Goal: Use online tool/utility

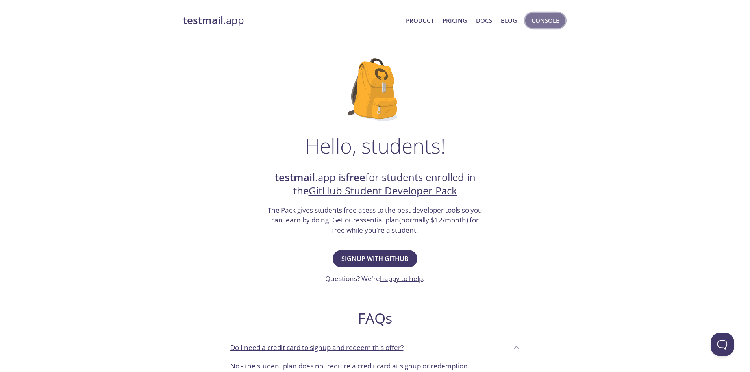
click at [542, 21] on span "Console" at bounding box center [546, 20] width 28 height 10
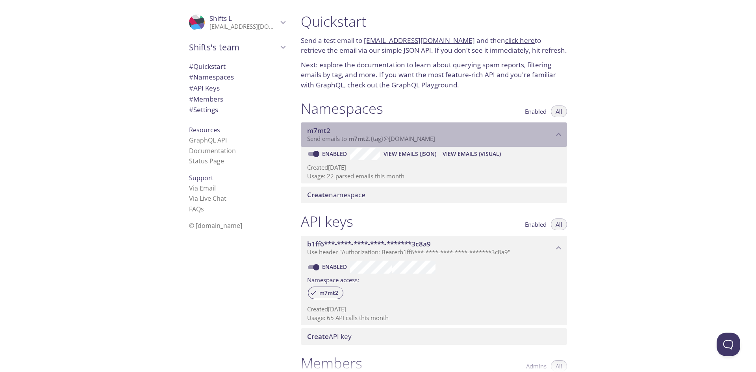
drag, startPoint x: 337, startPoint y: 129, endPoint x: 306, endPoint y: 129, distance: 30.3
click at [306, 129] on div "m7mt2 Send emails to m7mt2 . {tag} @[DOMAIN_NAME]" at bounding box center [434, 134] width 266 height 24
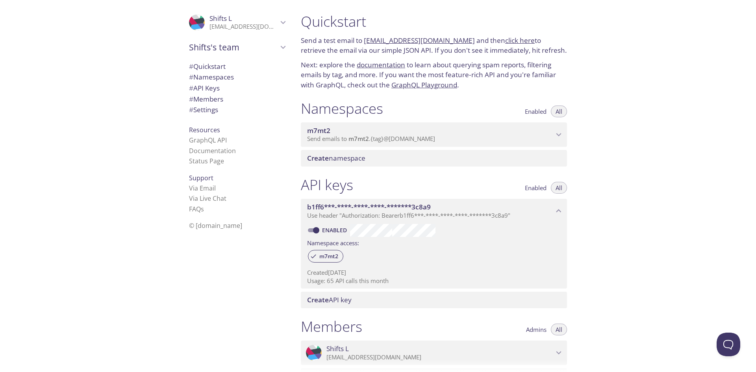
click at [347, 125] on div "m7mt2 Send emails to m7mt2 . {tag} @[DOMAIN_NAME]" at bounding box center [434, 134] width 266 height 24
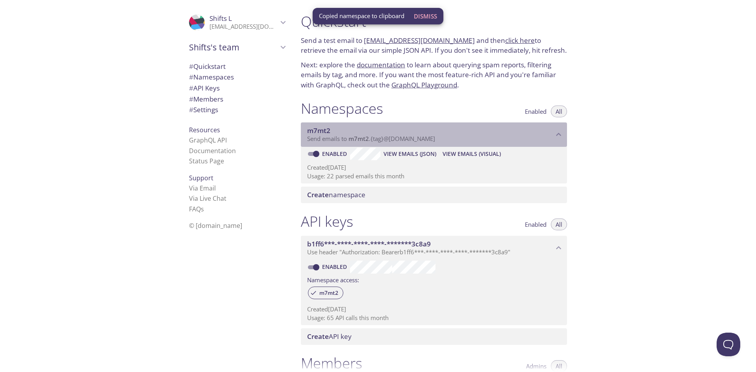
drag, startPoint x: 306, startPoint y: 128, endPoint x: 445, endPoint y: 130, distance: 138.7
click at [442, 130] on div "m7mt2 Send emails to m7mt2 . {tag} @[DOMAIN_NAME]" at bounding box center [434, 134] width 266 height 24
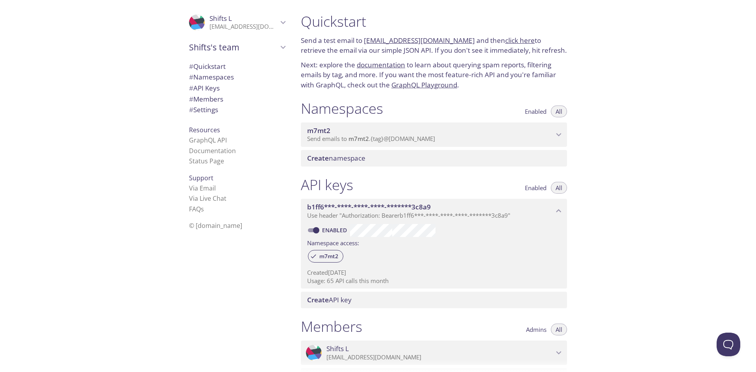
click at [447, 136] on p "Send emails to m7mt2 . {tag} @[DOMAIN_NAME]" at bounding box center [430, 139] width 247 height 8
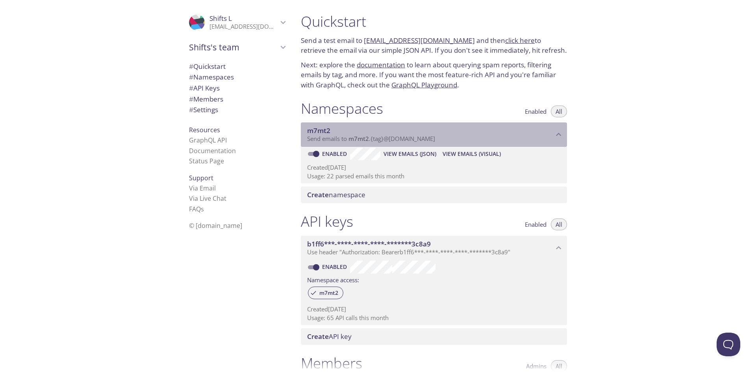
drag, startPoint x: 449, startPoint y: 137, endPoint x: 353, endPoint y: 139, distance: 95.3
click at [353, 139] on p "Send emails to m7mt2 . {tag} @[DOMAIN_NAME]" at bounding box center [430, 139] width 247 height 8
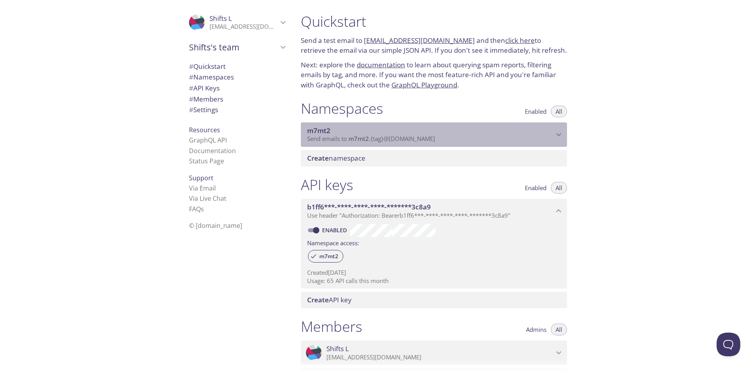
click at [361, 133] on span "m7mt2" at bounding box center [430, 130] width 247 height 9
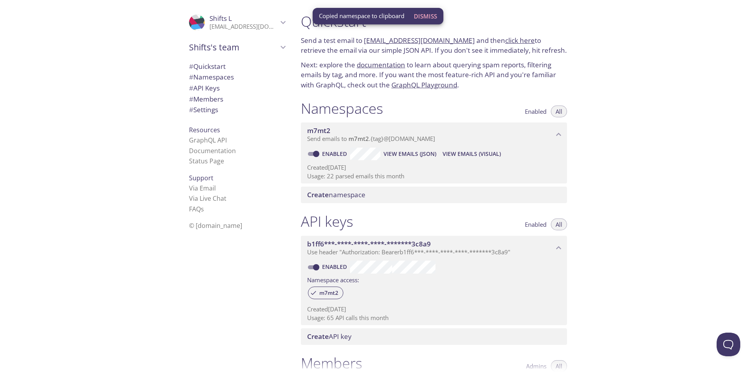
click at [580, 309] on div "Quickstart Send a test email to [EMAIL_ADDRESS][DOMAIN_NAME] and then click her…" at bounding box center [526, 186] width 462 height 372
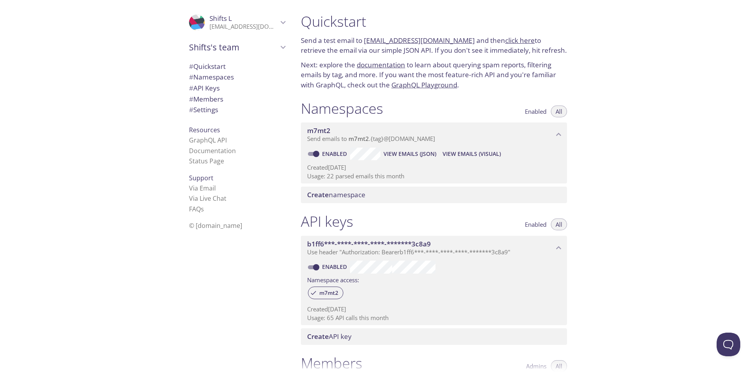
drag, startPoint x: 449, startPoint y: 137, endPoint x: 293, endPoint y: 129, distance: 156.2
click at [290, 130] on div ".cls-1 { fill: #6d5ca8; } .cls-2 { fill: #3fc191; } .cls-3 { fill: #3b4752; } .…" at bounding box center [378, 186] width 756 height 372
